Goal: Transaction & Acquisition: Book appointment/travel/reservation

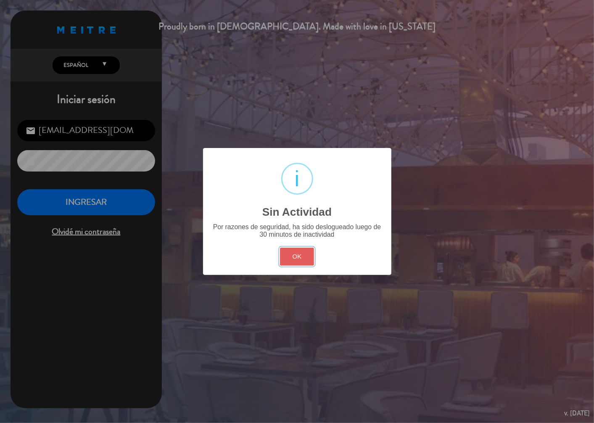
drag, startPoint x: 309, startPoint y: 256, endPoint x: 149, endPoint y: 215, distance: 164.6
click at [308, 256] on button "OK" at bounding box center [297, 257] width 34 height 18
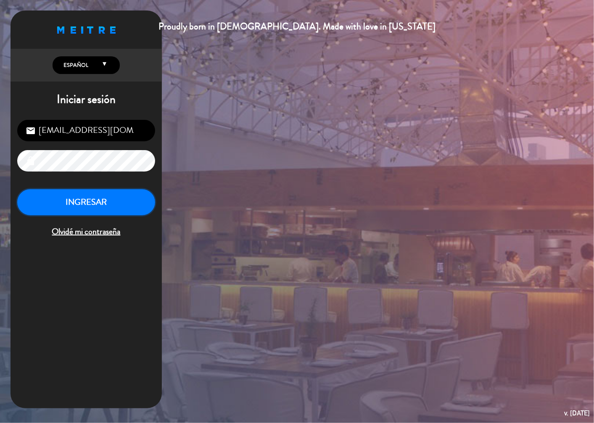
click at [119, 201] on button "INGRESAR" at bounding box center [86, 202] width 138 height 26
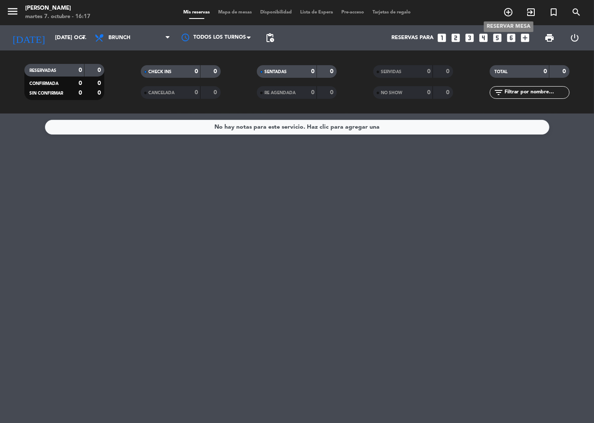
click at [509, 13] on icon "add_circle_outline" at bounding box center [508, 12] width 10 height 10
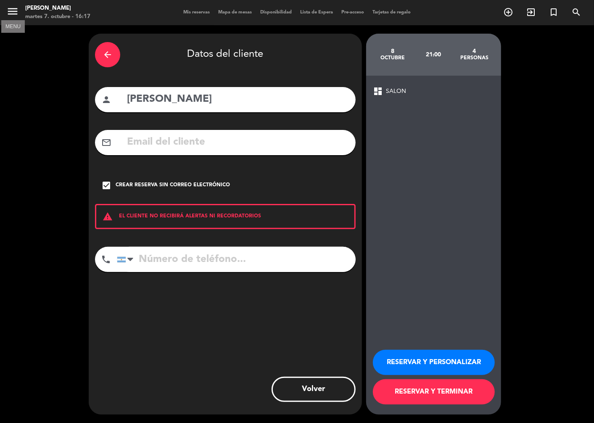
click at [12, 13] on icon "menu" at bounding box center [12, 11] width 13 height 13
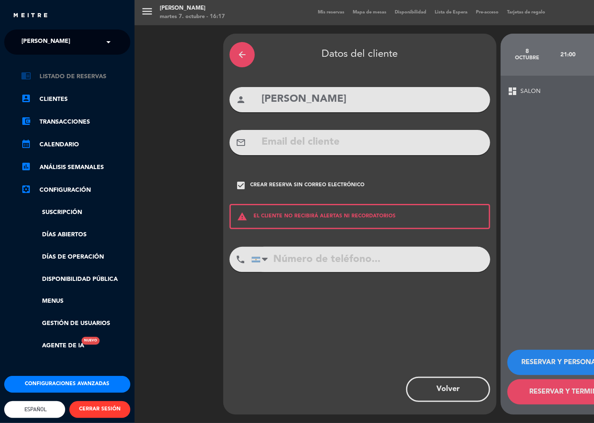
click at [58, 78] on link "chrome_reader_mode Listado de Reservas" at bounding box center [75, 77] width 109 height 10
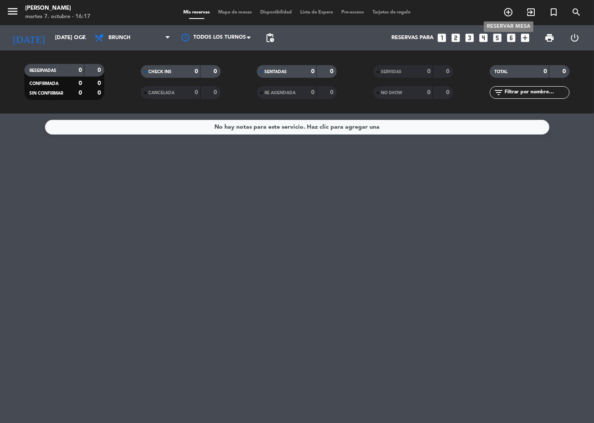
click at [510, 10] on icon "add_circle_outline" at bounding box center [508, 12] width 10 height 10
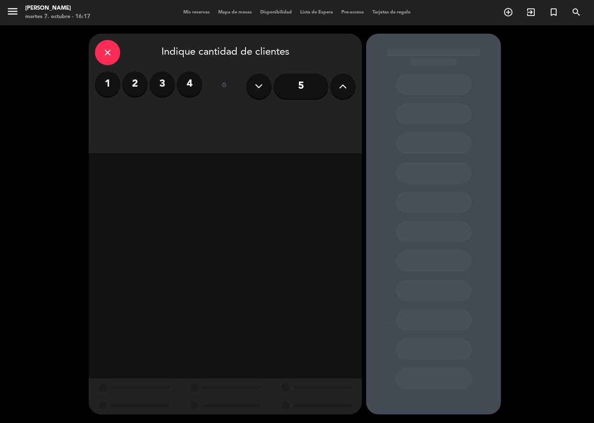
click at [346, 88] on icon at bounding box center [343, 86] width 8 height 13
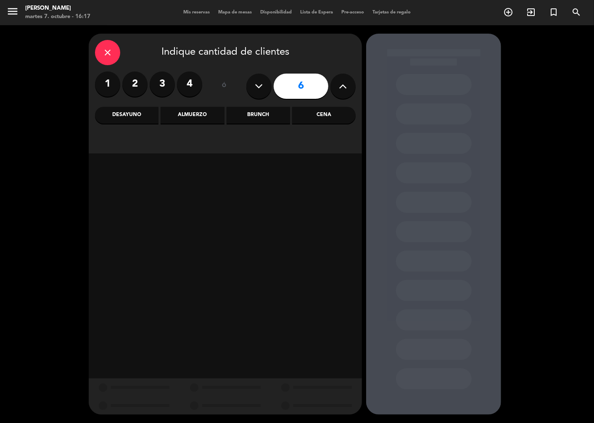
click at [346, 88] on icon at bounding box center [343, 86] width 8 height 13
type input "9"
click at [194, 116] on div "Almuerzo" at bounding box center [193, 115] width 64 height 17
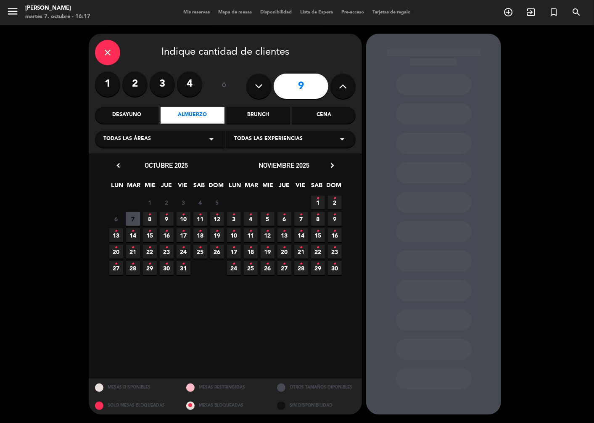
click at [185, 220] on span "10 •" at bounding box center [184, 219] width 14 height 14
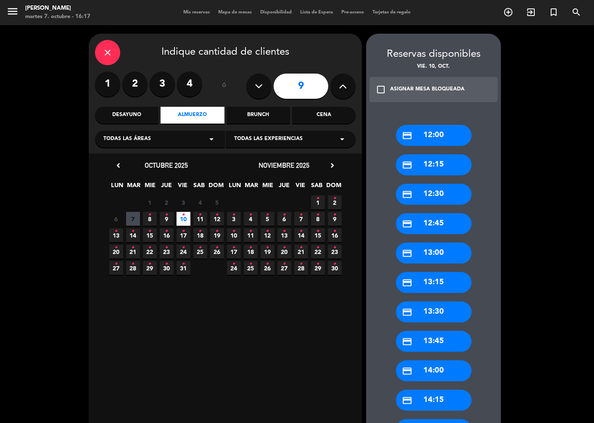
click at [436, 192] on div "credit_card 12:30" at bounding box center [434, 194] width 76 height 21
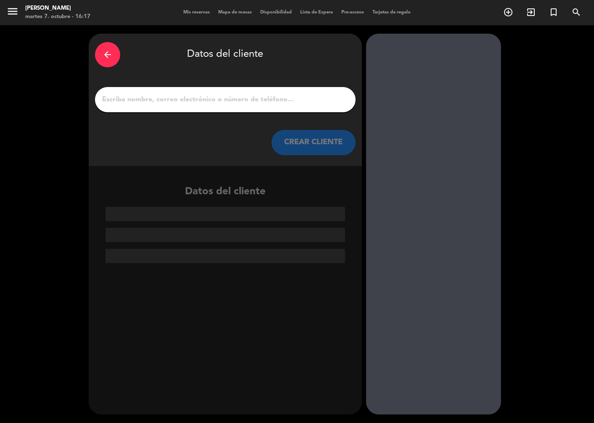
drag, startPoint x: 199, startPoint y: 95, endPoint x: 205, endPoint y: 96, distance: 5.6
click at [199, 95] on input "1" at bounding box center [225, 100] width 248 height 12
paste input "[PERSON_NAME]"
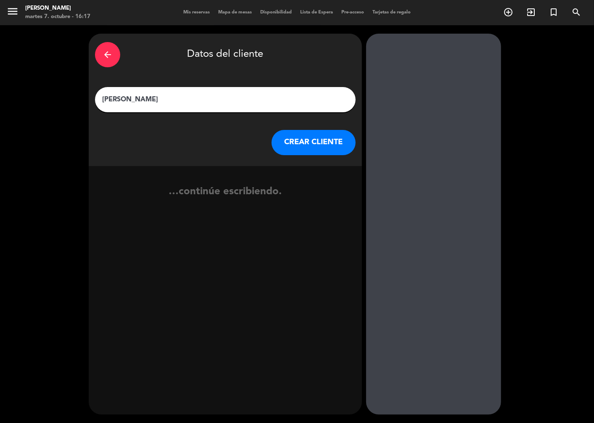
type input "[PERSON_NAME]"
click at [319, 146] on button "CREAR CLIENTE" at bounding box center [314, 142] width 84 height 25
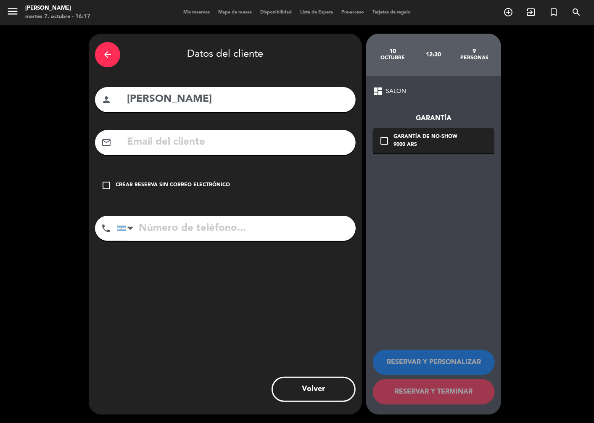
click at [109, 183] on icon "check_box_outline_blank" at bounding box center [106, 185] width 10 height 10
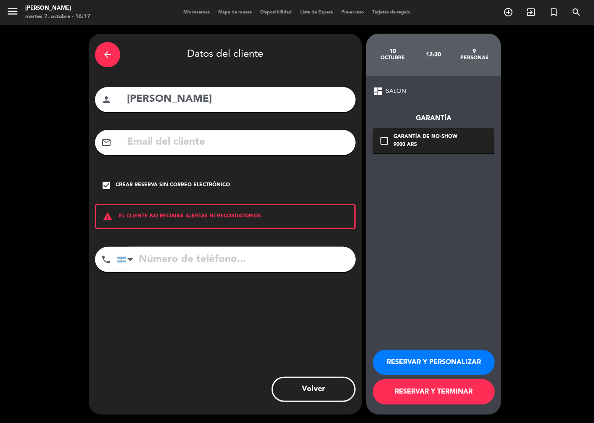
click at [156, 259] on input "tel" at bounding box center [236, 259] width 239 height 25
type input "1156573490"
click at [424, 362] on button "RESERVAR Y PERSONALIZAR" at bounding box center [434, 362] width 122 height 25
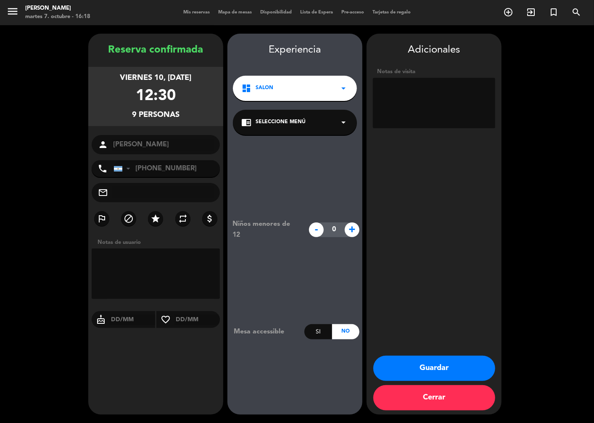
click at [294, 127] on div "chrome_reader_mode Seleccione Menú arrow_drop_down" at bounding box center [295, 122] width 124 height 25
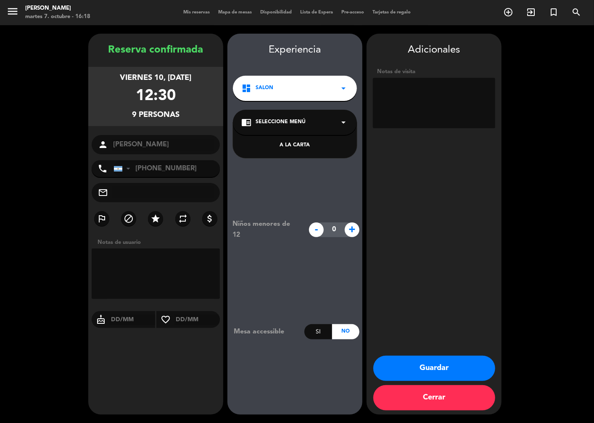
click at [298, 149] on div "A LA CARTA" at bounding box center [294, 145] width 107 height 8
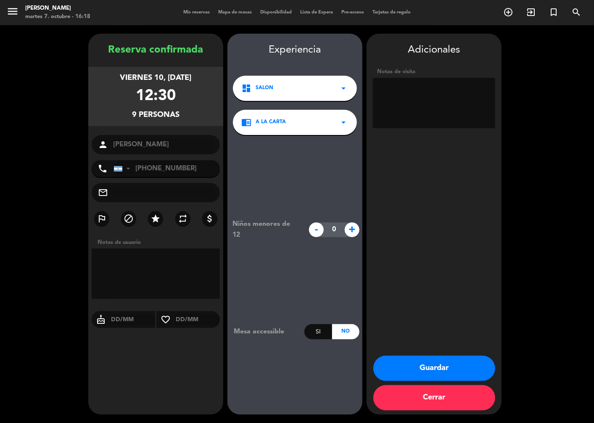
click at [438, 369] on button "Guardar" at bounding box center [435, 368] width 122 height 25
